Goal: Book appointment/travel/reservation

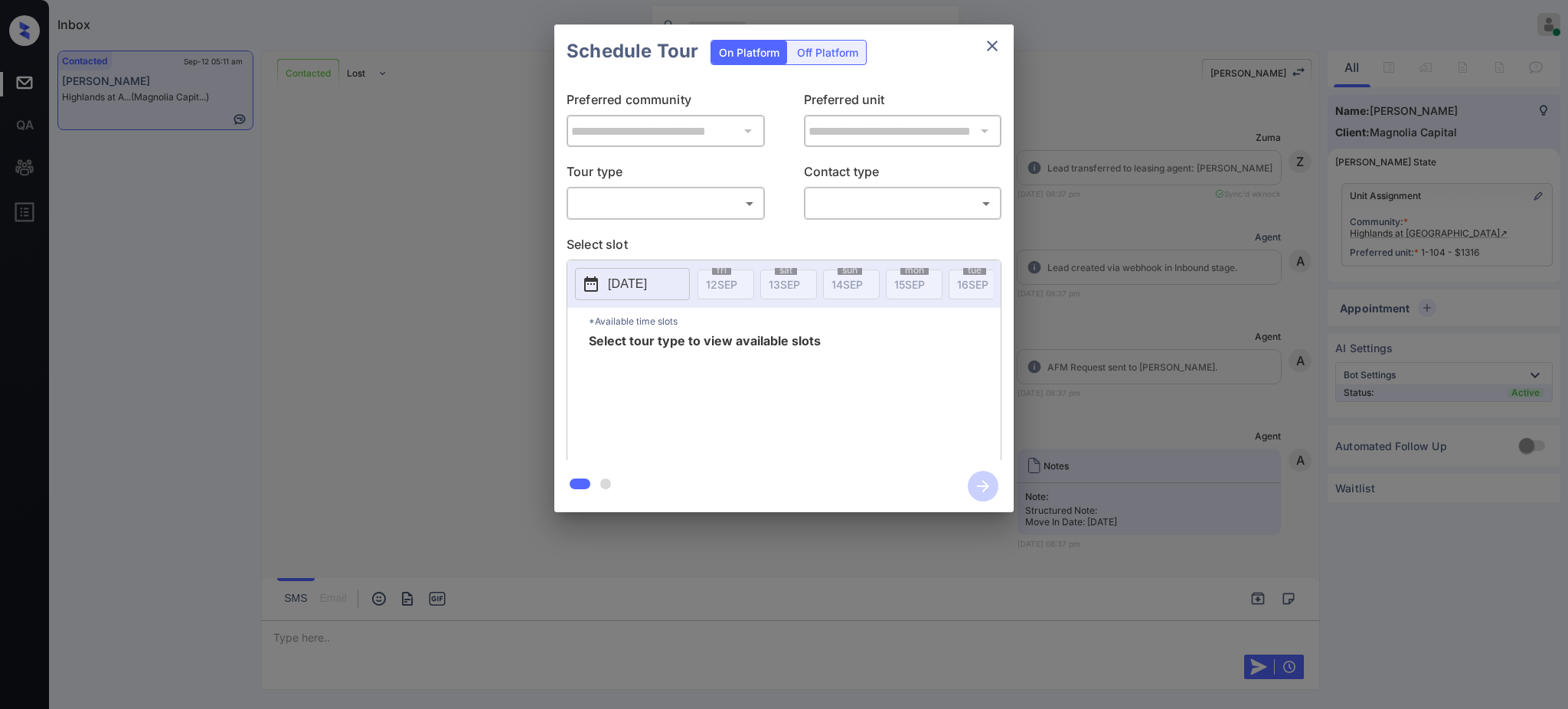
scroll to position [4834, 0]
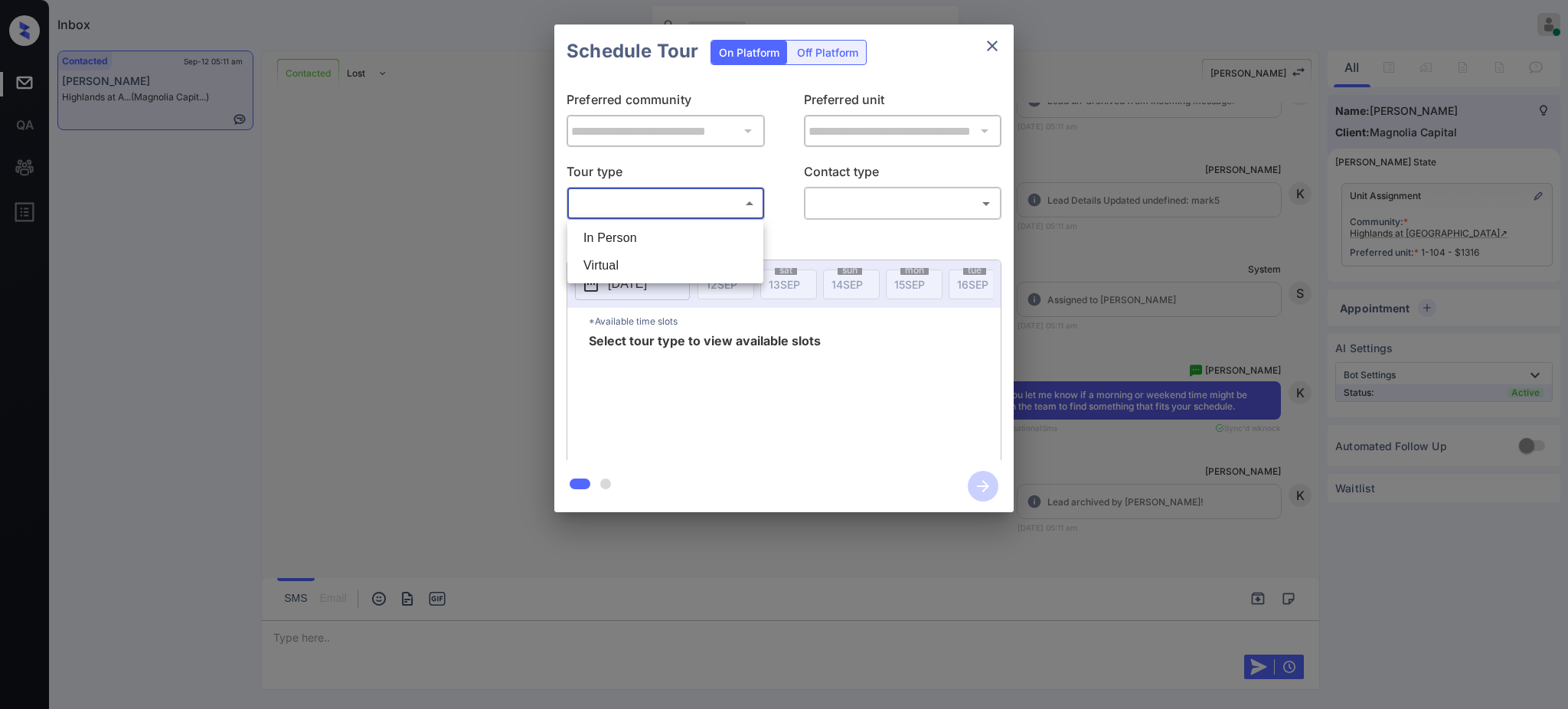
click at [674, 195] on body "Inbox [PERSON_NAME] Online Set yourself offline Set yourself on break Profile S…" at bounding box center [784, 354] width 1568 height 709
click at [640, 244] on li "In Person" at bounding box center [665, 238] width 188 height 28
type input "********"
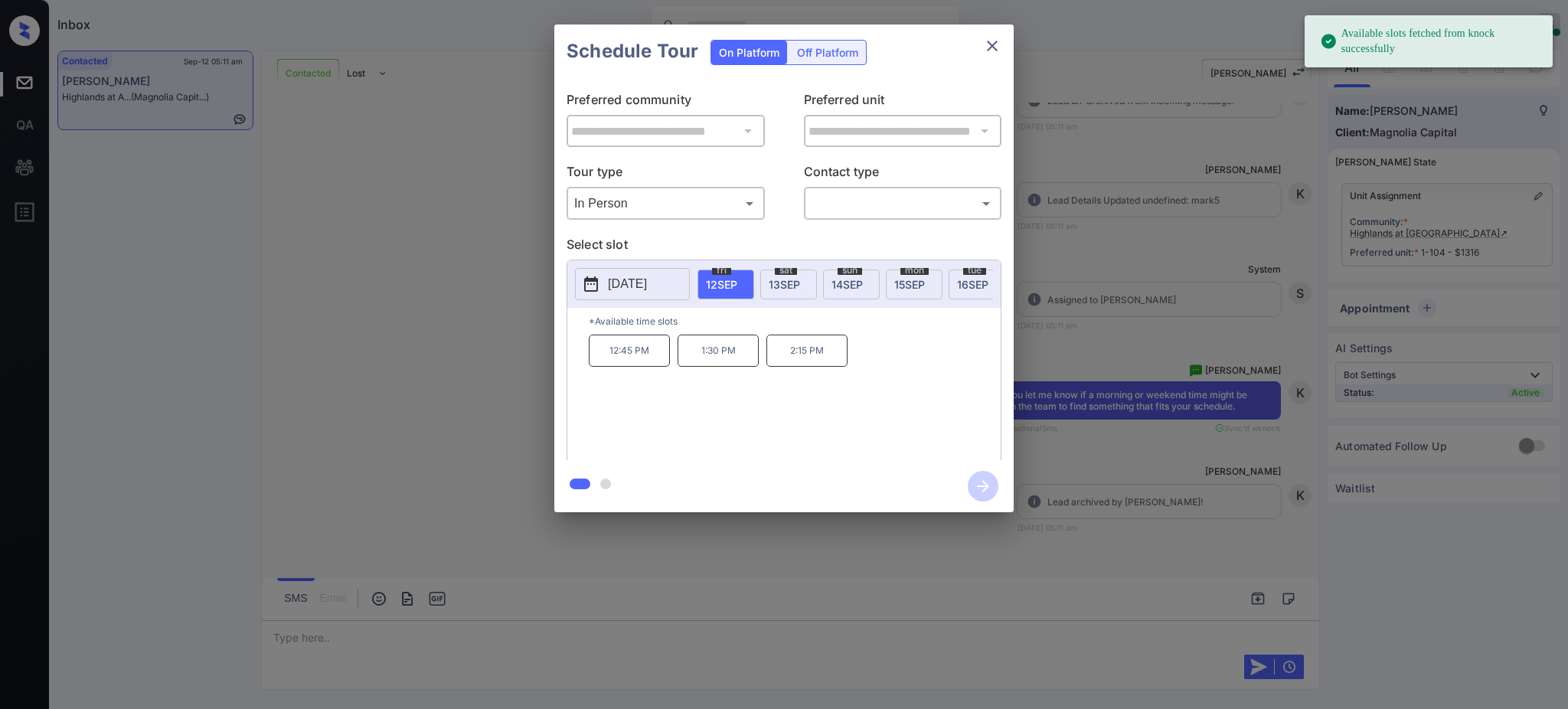
click at [785, 293] on div "[DATE]" at bounding box center [788, 284] width 56 height 30
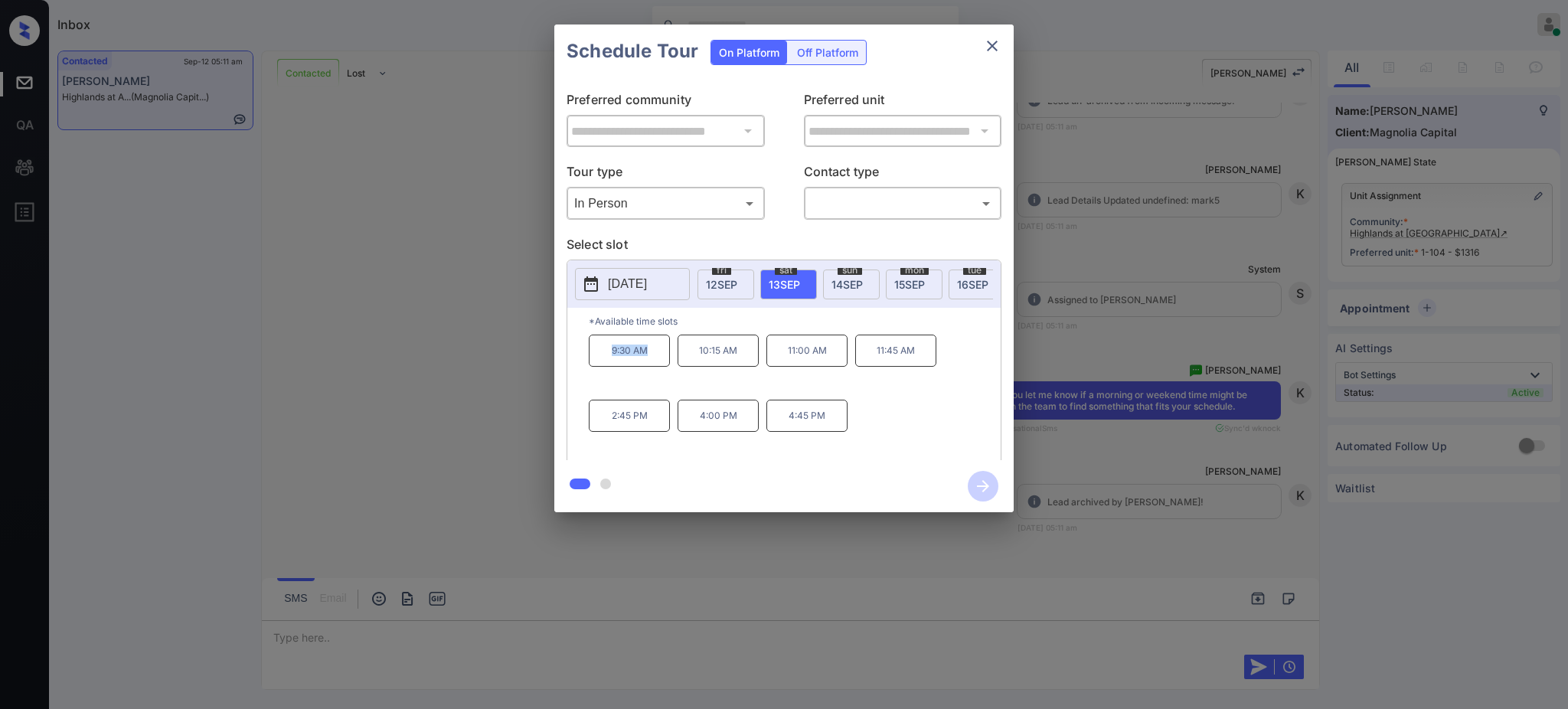
drag, startPoint x: 601, startPoint y: 363, endPoint x: 673, endPoint y: 368, distance: 72.2
click at [654, 366] on p "9:30 AM" at bounding box center [630, 351] width 81 height 32
copy p "9:30 AM"
click at [623, 389] on div "9:30 AM 10:15 AM 11:00 AM 11:45 AM 2:45 PM 4:00 PM 4:45 PM" at bounding box center [795, 395] width 412 height 122
drag, startPoint x: 593, startPoint y: 364, endPoint x: 744, endPoint y: 367, distance: 151.0
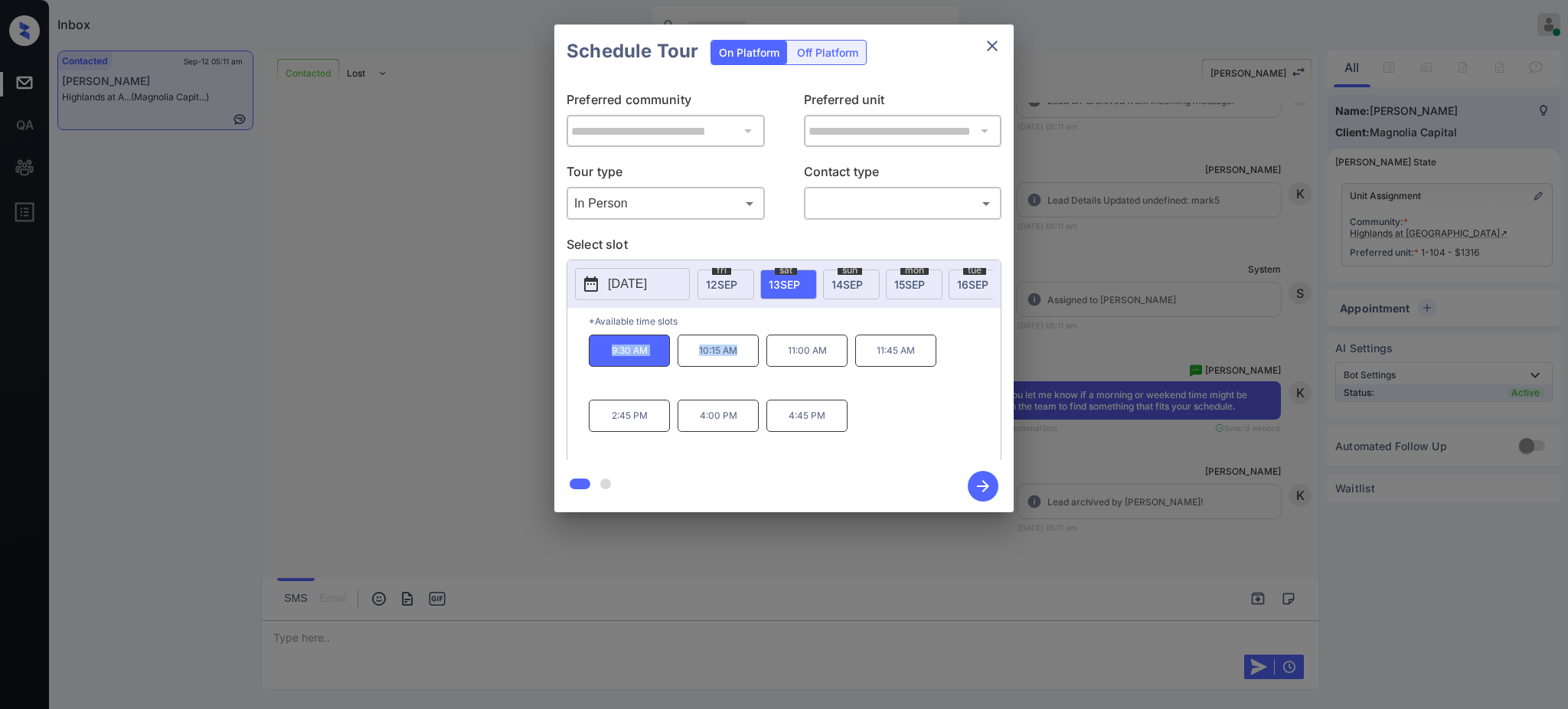
click at [744, 367] on div "9:30 AM 10:15 AM 11:00 AM 11:45 AM 2:45 PM 4:00 PM 4:45 PM" at bounding box center [795, 395] width 412 height 122
copy div "9:30 AM 10:15 AM"
click at [621, 280] on p "[DATE]" at bounding box center [627, 284] width 39 height 19
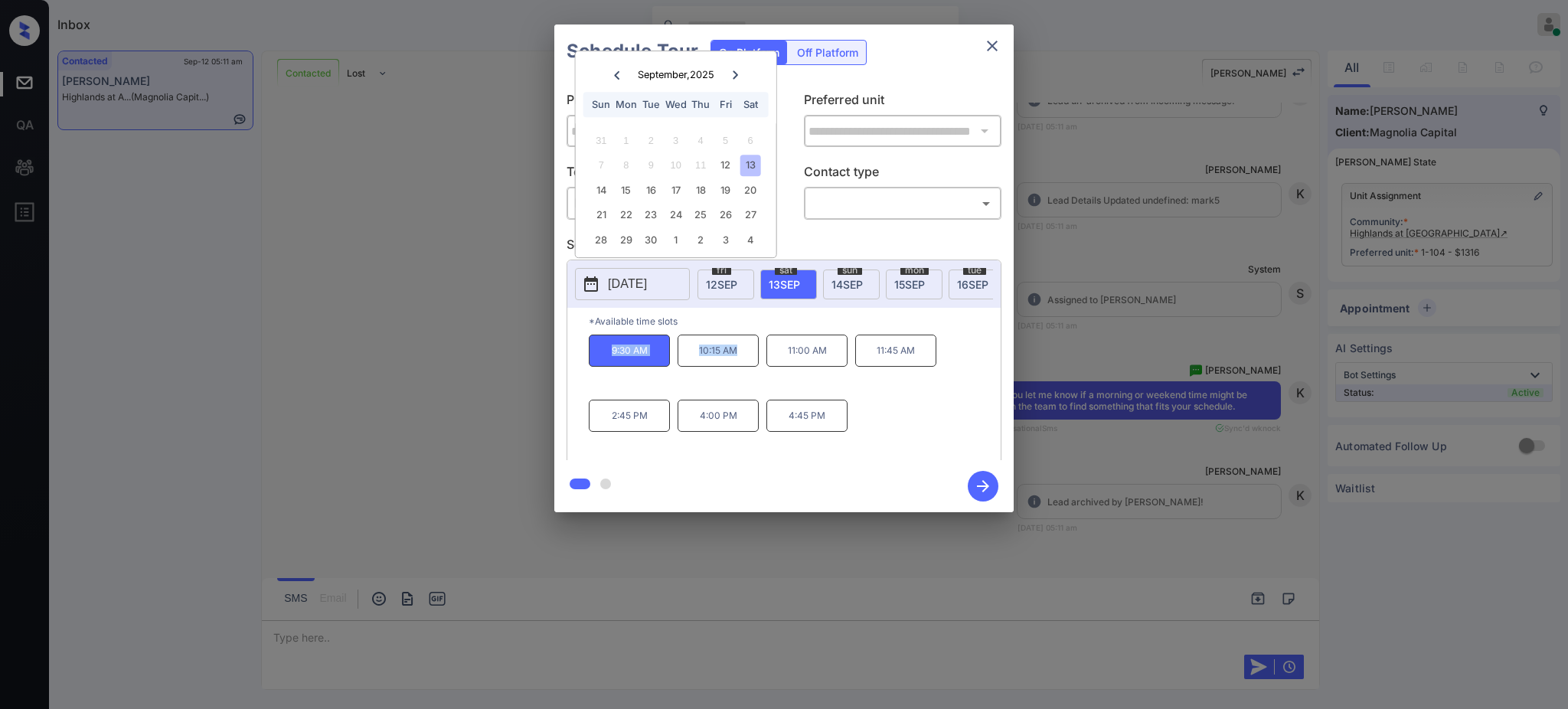
copy div "9:30 AM 10:15 AM"
click at [995, 44] on icon "close" at bounding box center [992, 46] width 11 height 11
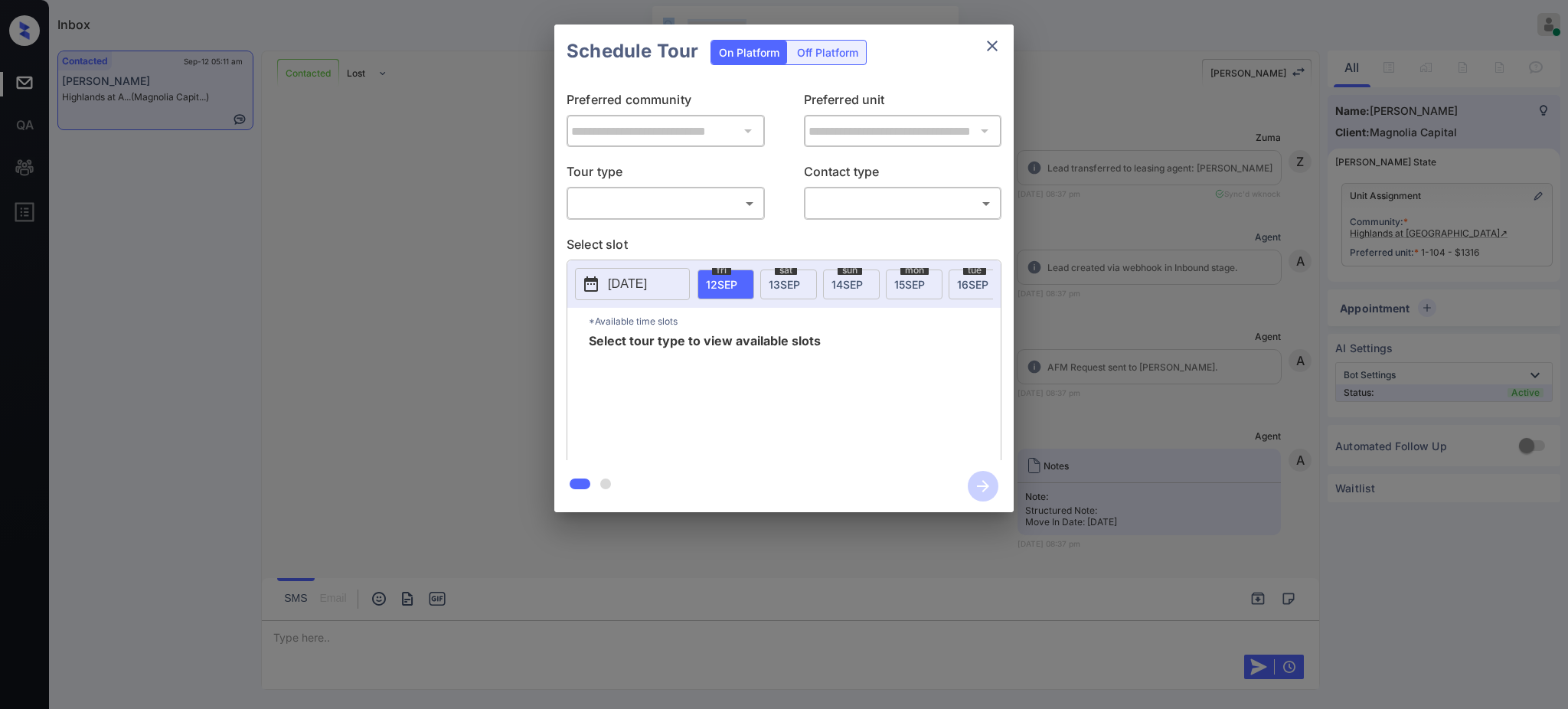
scroll to position [4834, 0]
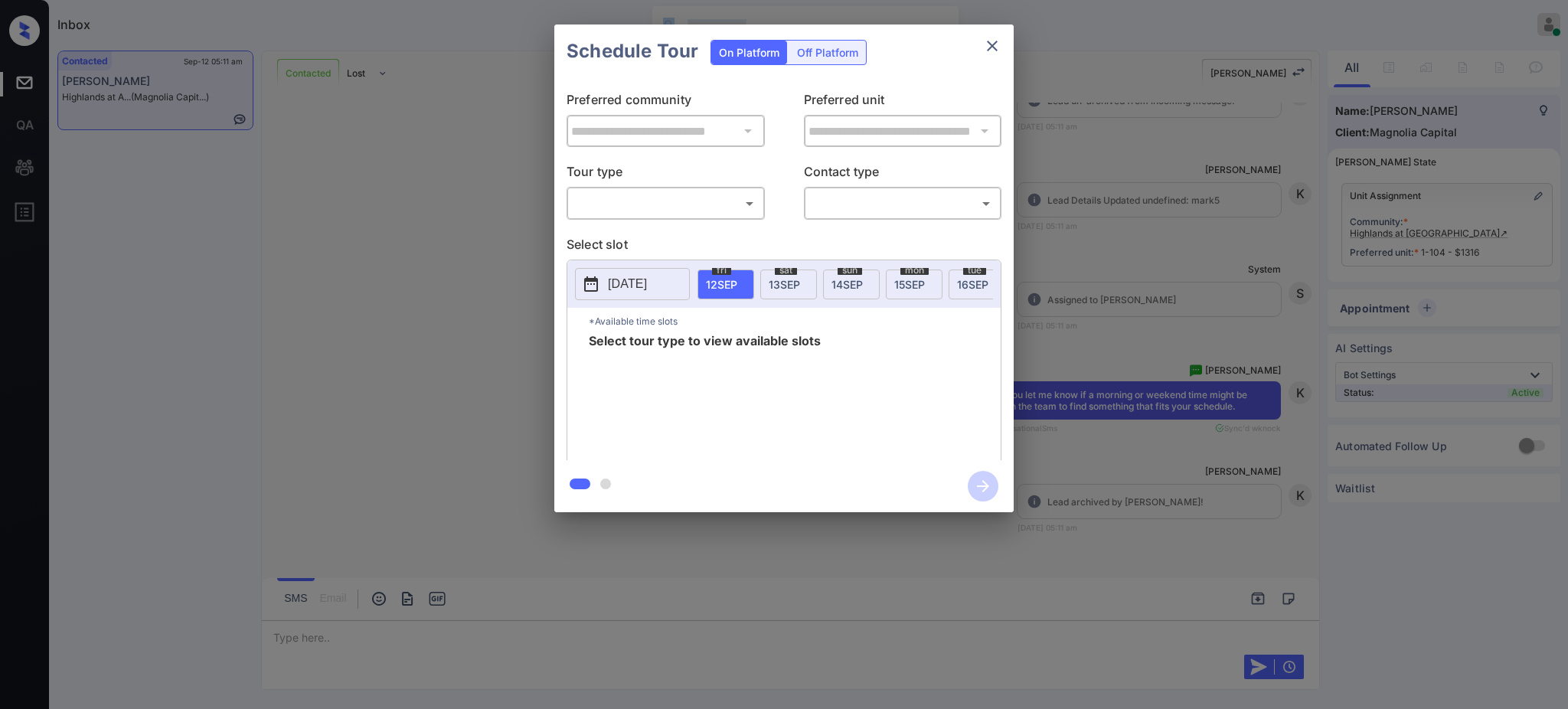
click at [627, 282] on p "[DATE]" at bounding box center [627, 284] width 39 height 19
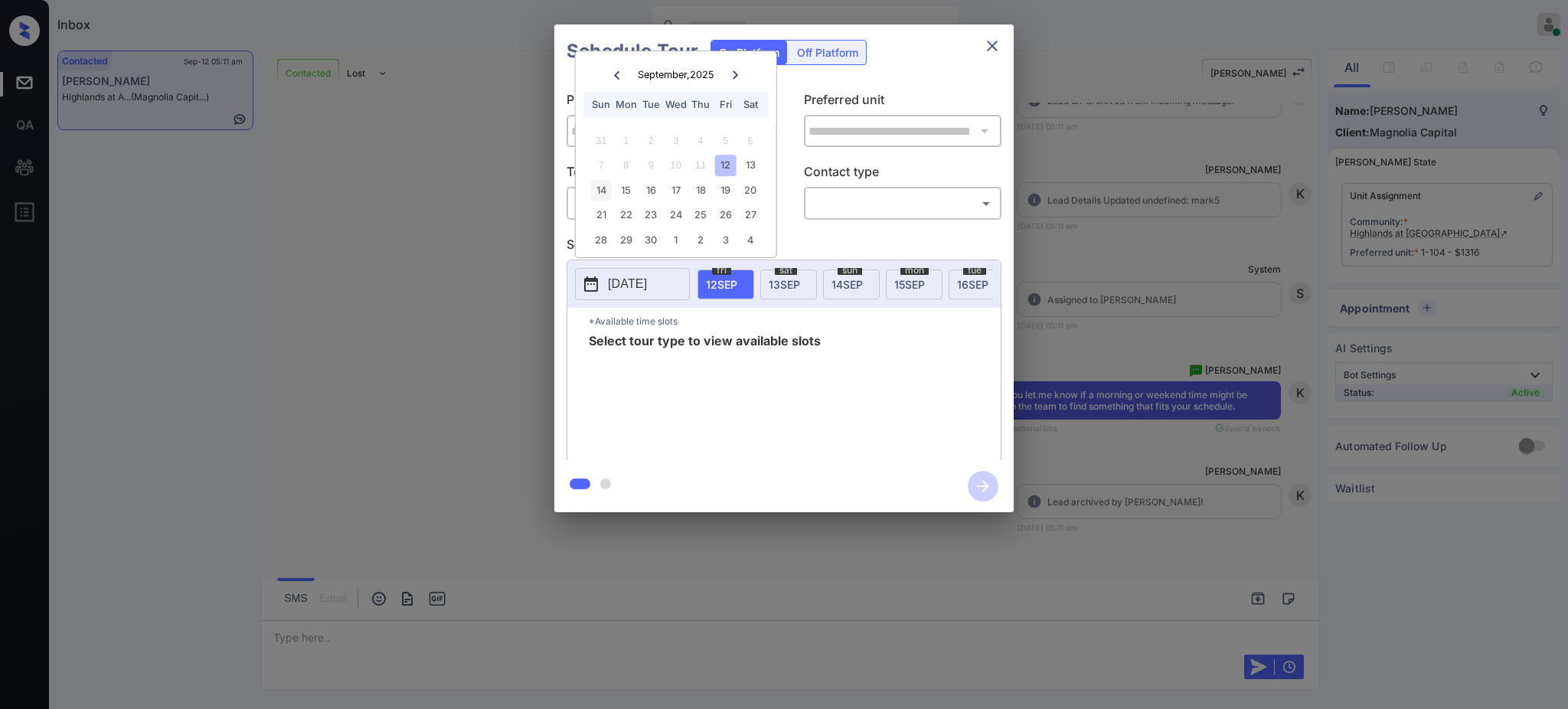
click at [600, 188] on div "14" at bounding box center [601, 190] width 21 height 21
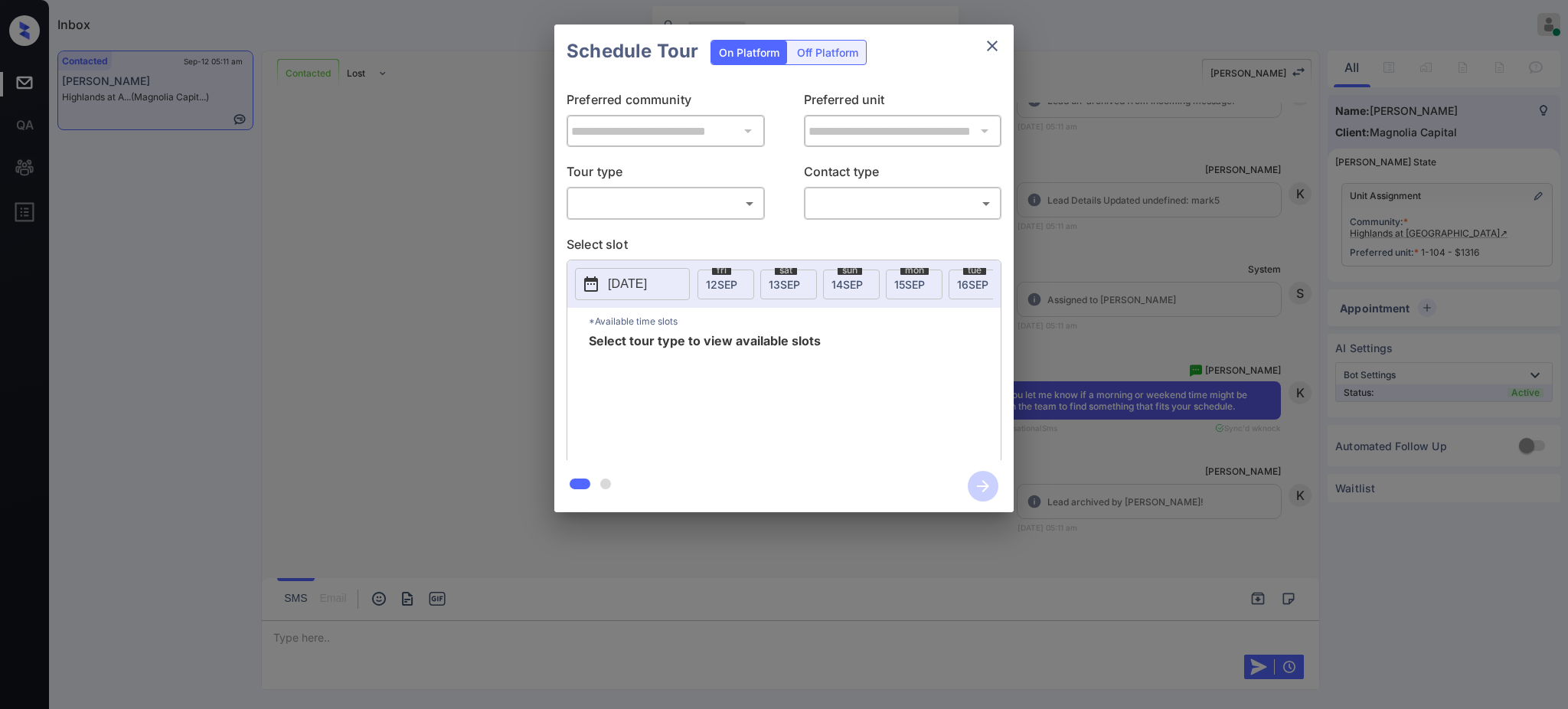
drag, startPoint x: 818, startPoint y: 222, endPoint x: 715, endPoint y: 215, distance: 103.2
click at [817, 222] on div "**********" at bounding box center [784, 269] width 459 height 382
click at [659, 202] on body "Inbox [PERSON_NAME] Online Set yourself offline Set yourself on break Profile S…" at bounding box center [784, 354] width 1568 height 709
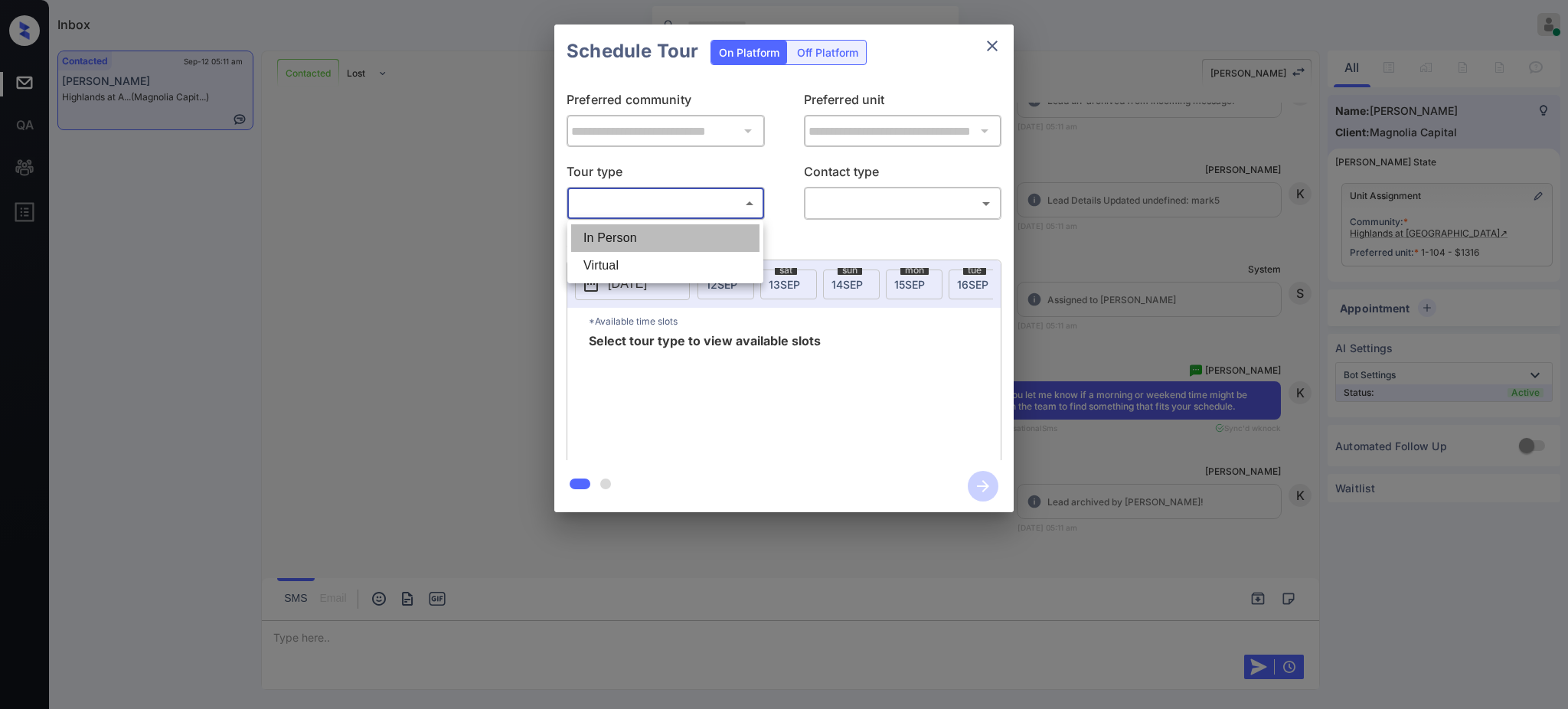
click at [635, 231] on li "In Person" at bounding box center [665, 238] width 188 height 28
type input "********"
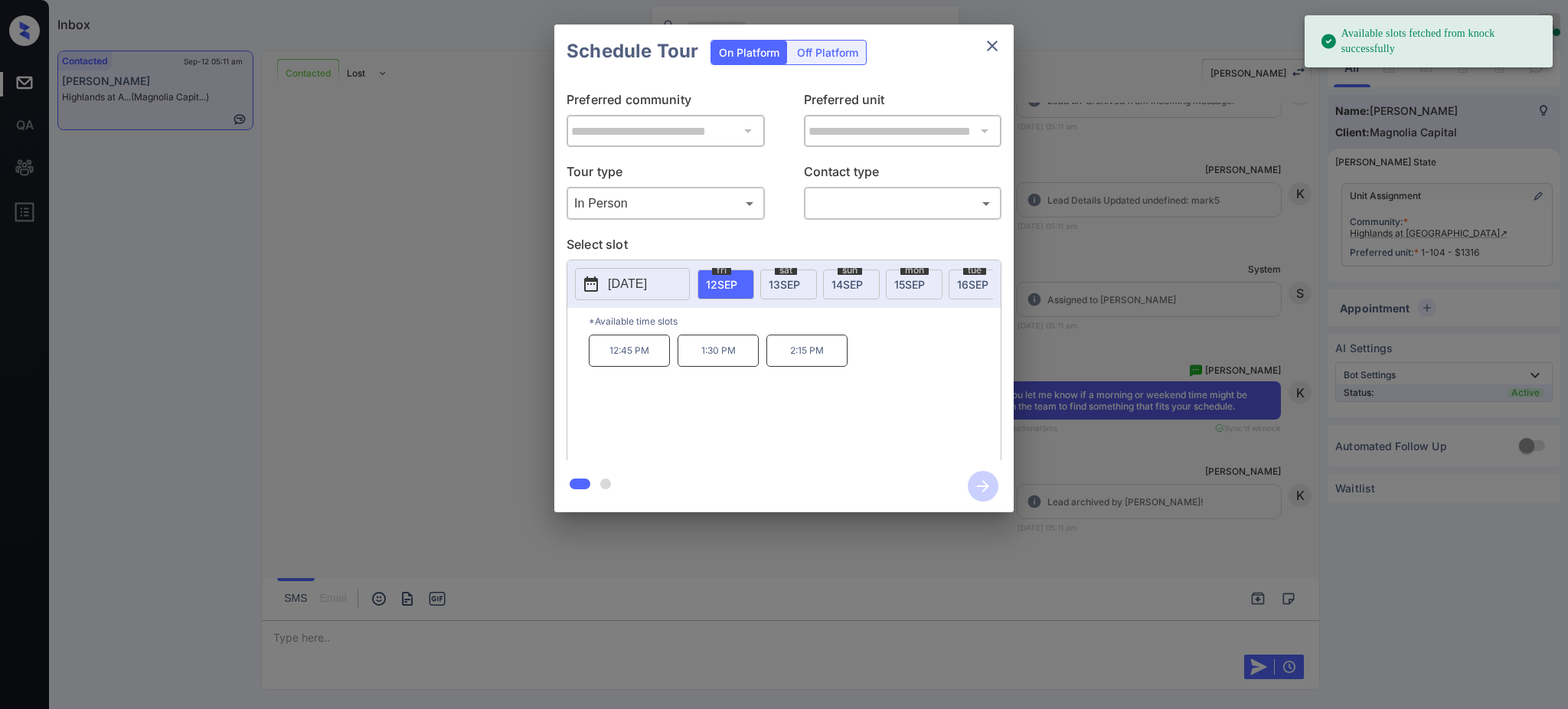
click at [674, 243] on p "Select slot" at bounding box center [784, 247] width 435 height 24
click at [647, 287] on p "[DATE]" at bounding box center [627, 284] width 39 height 19
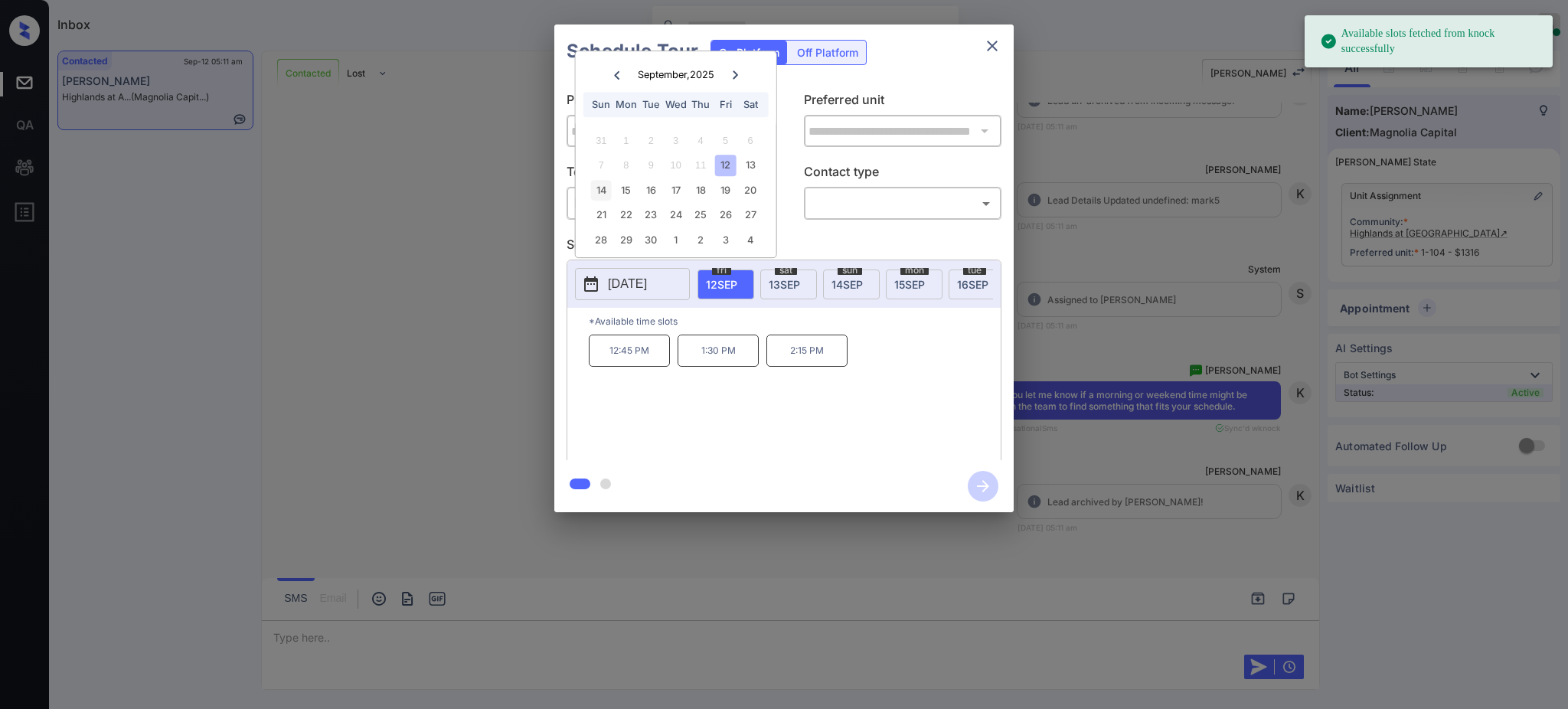
click at [604, 192] on div "14" at bounding box center [601, 190] width 21 height 21
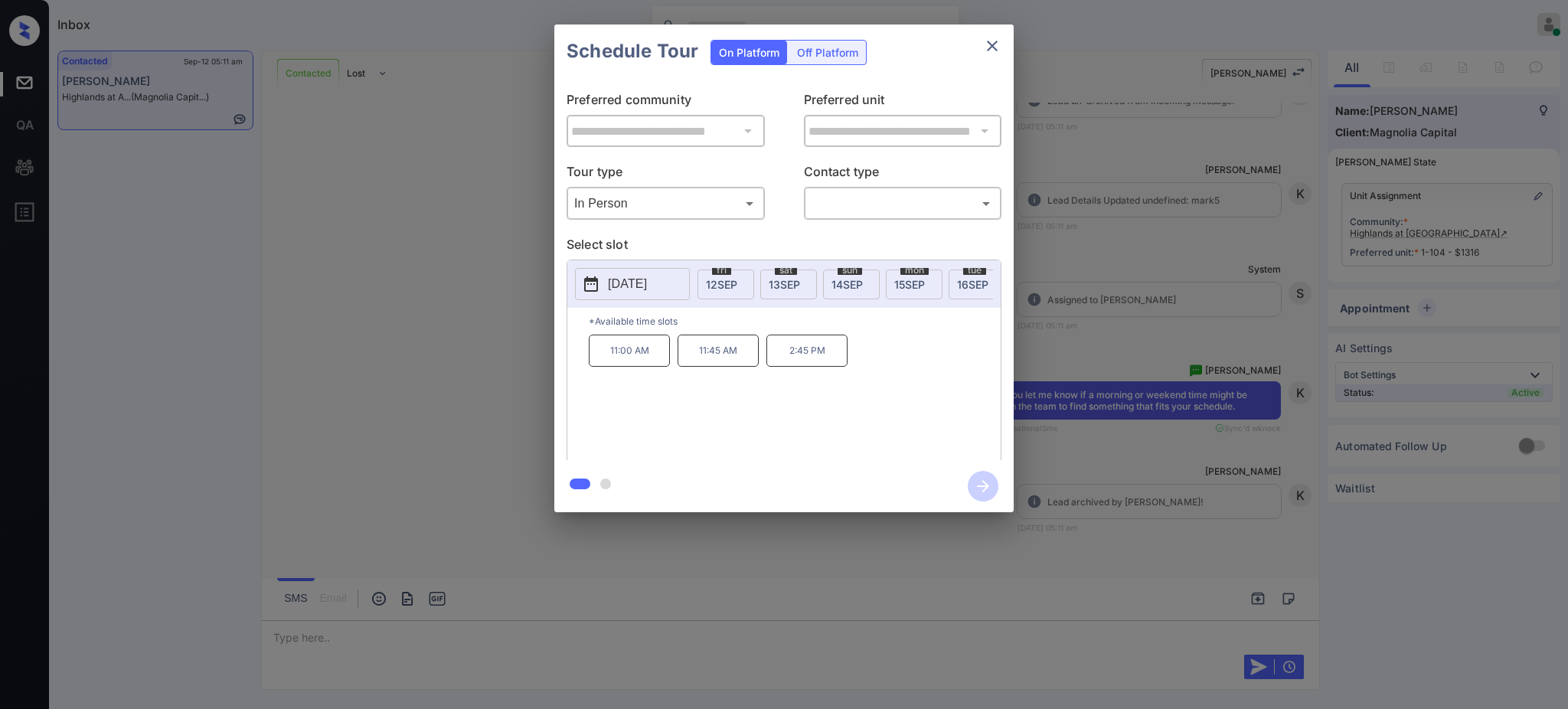
click at [1130, 271] on div "**********" at bounding box center [784, 268] width 1568 height 537
